Goal: Task Accomplishment & Management: Manage account settings

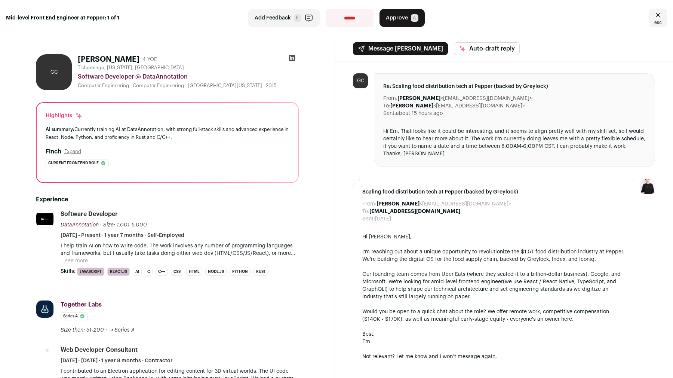
click at [75, 260] on button "...see more" at bounding box center [74, 260] width 27 height 7
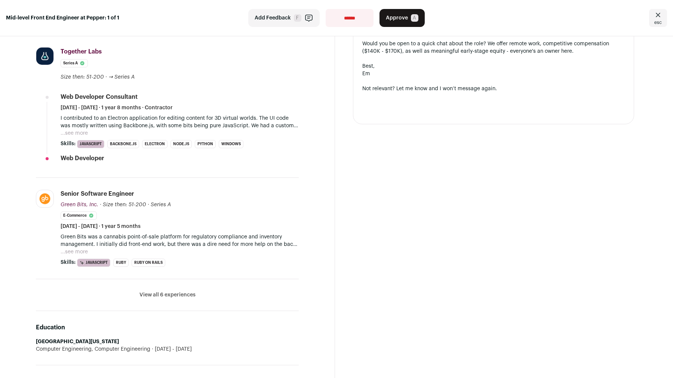
scroll to position [407, 0]
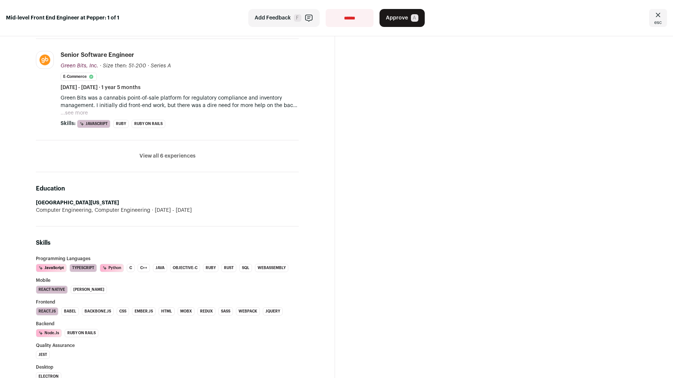
click at [80, 101] on p "Green Bits was a cannabis point-of-sale platform for regulatory compliance and …" at bounding box center [180, 101] width 238 height 15
click at [82, 109] on button "...see more" at bounding box center [74, 112] width 27 height 7
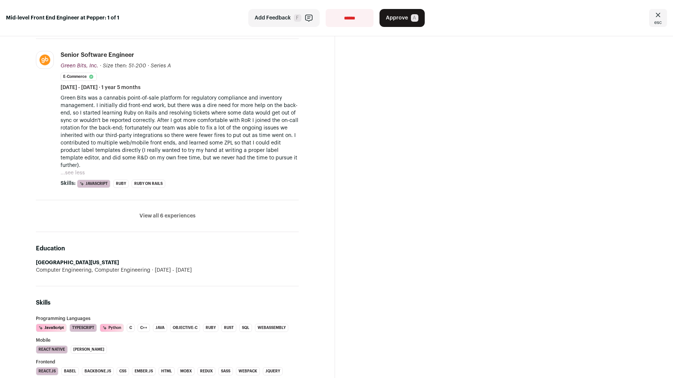
click at [154, 212] on button "View all 6 experiences" at bounding box center [167, 215] width 56 height 7
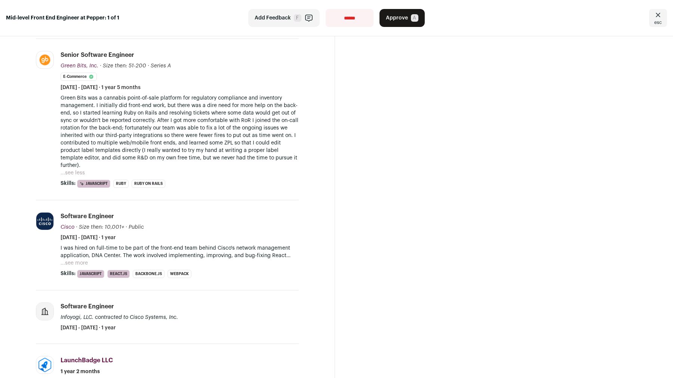
click at [76, 259] on button "...see more" at bounding box center [74, 262] width 27 height 7
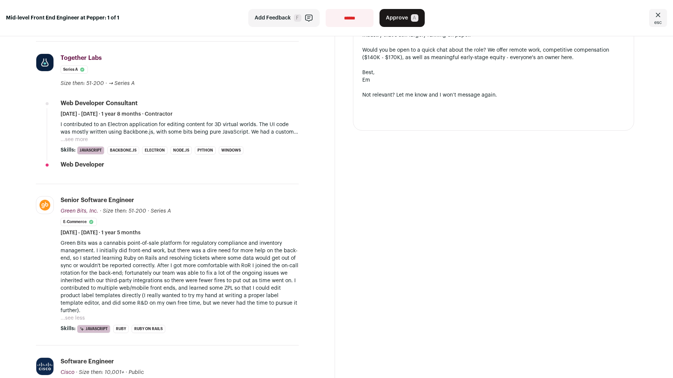
scroll to position [0, 0]
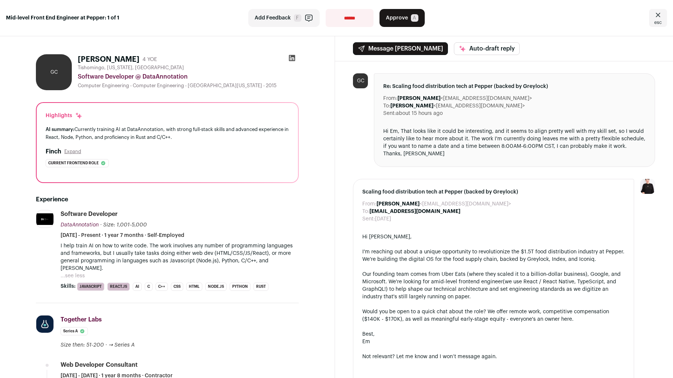
click at [68, 272] on button "...see less" at bounding box center [73, 275] width 24 height 7
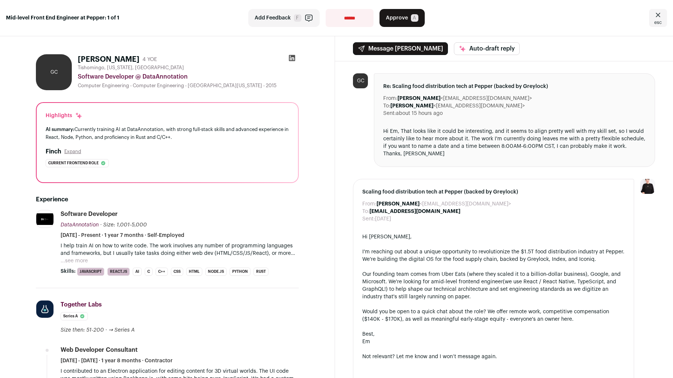
click at [195, 246] on p "I help train AI on how to write code. The work involves any number of programmi…" at bounding box center [180, 249] width 238 height 15
click at [388, 138] on div "Hi Em, That looks like it could be interesting, and it seems to align pretty we…" at bounding box center [514, 143] width 263 height 30
click at [393, 17] on span "Approve" at bounding box center [397, 17] width 22 height 7
